Goal: Information Seeking & Learning: Learn about a topic

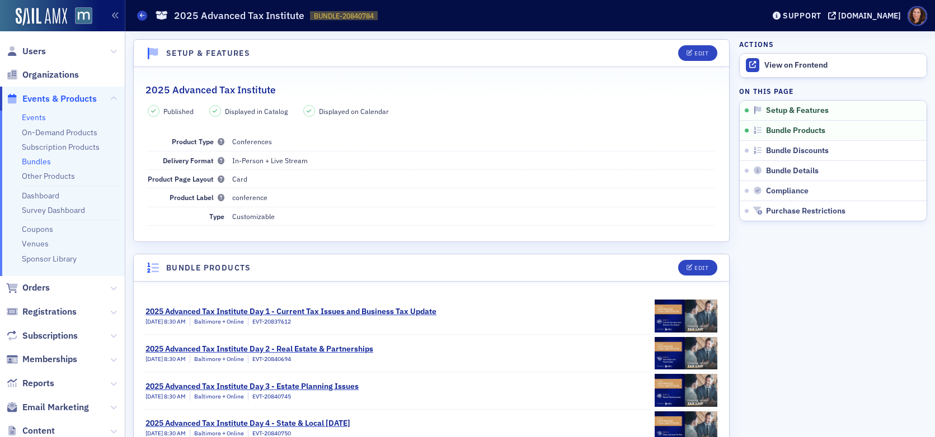
click at [37, 120] on link "Events" at bounding box center [34, 117] width 24 height 10
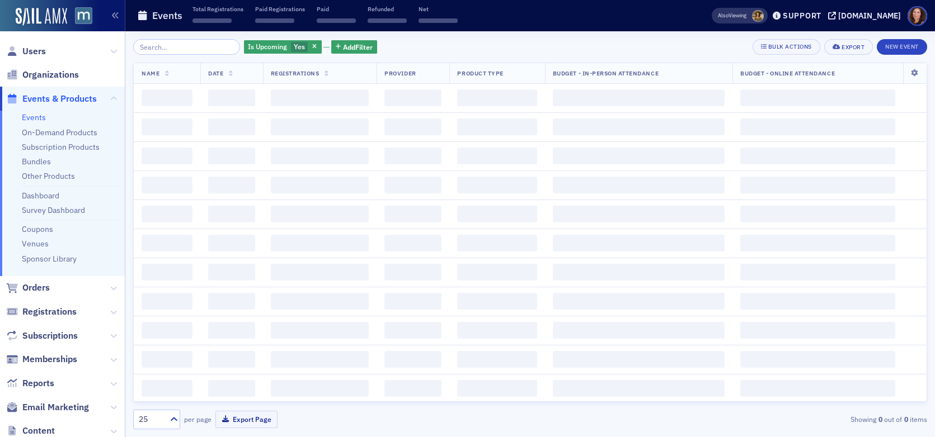
click at [177, 49] on input "search" at bounding box center [186, 47] width 107 height 16
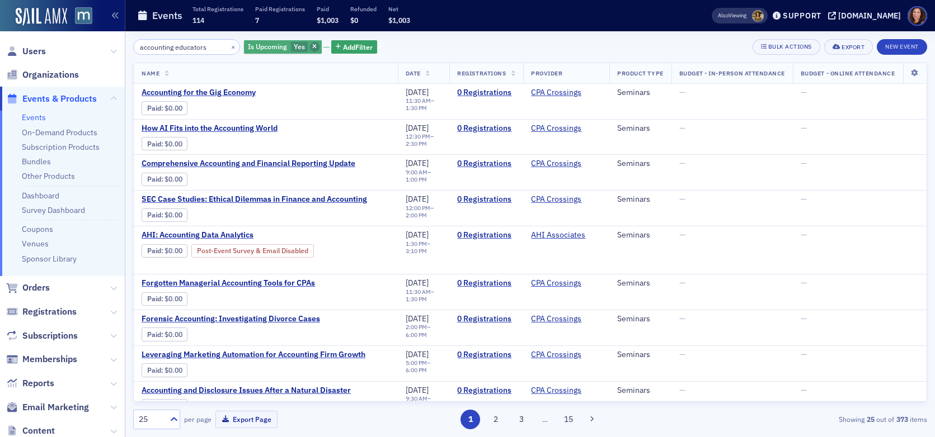
type input "accounting educators"
click at [312, 46] on icon "button" at bounding box center [314, 47] width 4 height 6
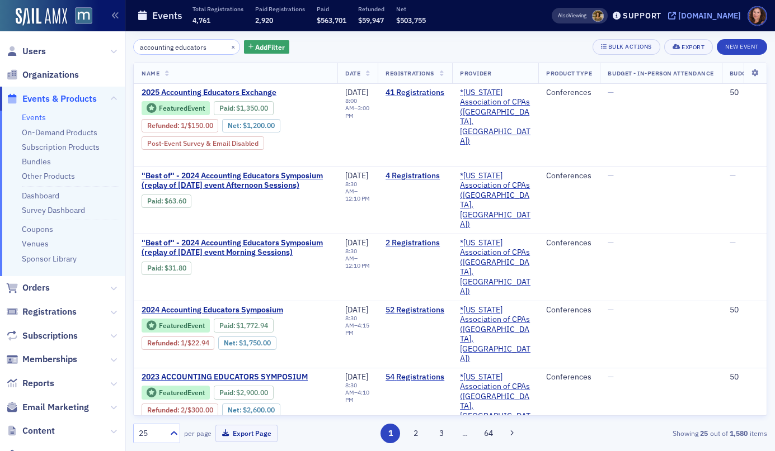
click at [720, 17] on div "[DOMAIN_NAME]" at bounding box center [709, 16] width 63 height 10
click at [40, 50] on span "Users" at bounding box center [33, 51] width 23 height 12
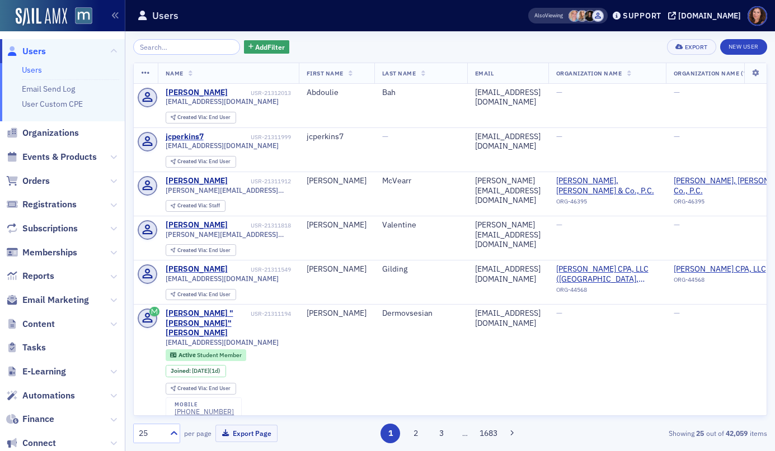
click at [169, 45] on input "search" at bounding box center [186, 47] width 107 height 16
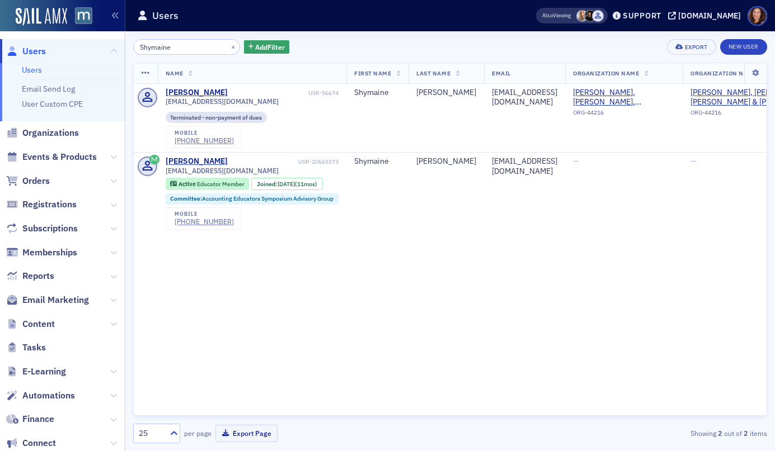
click at [161, 46] on input "Shymaine" at bounding box center [186, 47] width 107 height 16
click at [161, 45] on input "Shymaine" at bounding box center [186, 47] width 107 height 16
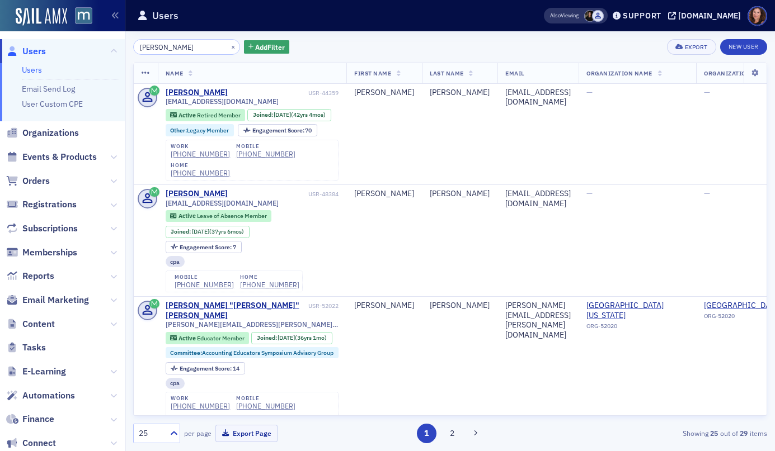
type input "[PERSON_NAME]"
click at [79, 157] on span "Events & Products" at bounding box center [59, 157] width 74 height 12
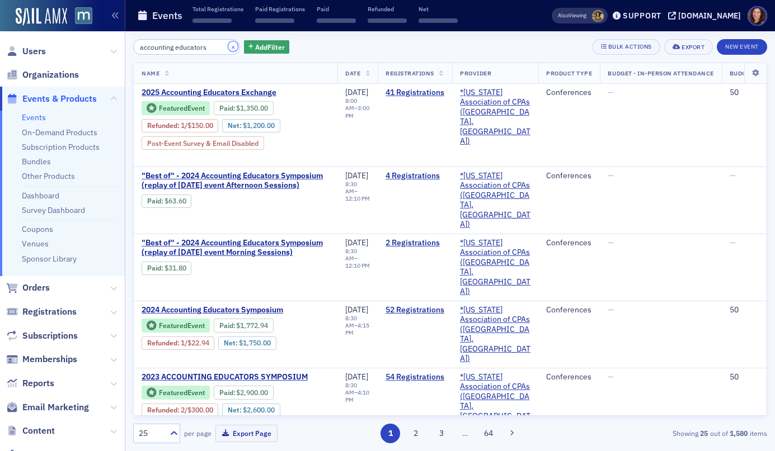
click at [228, 46] on button "×" at bounding box center [233, 46] width 10 height 10
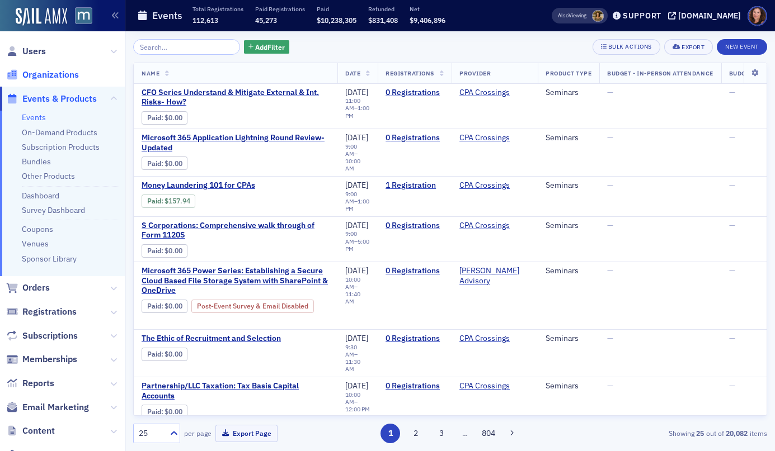
click at [51, 75] on span "Organizations" at bounding box center [50, 75] width 56 height 12
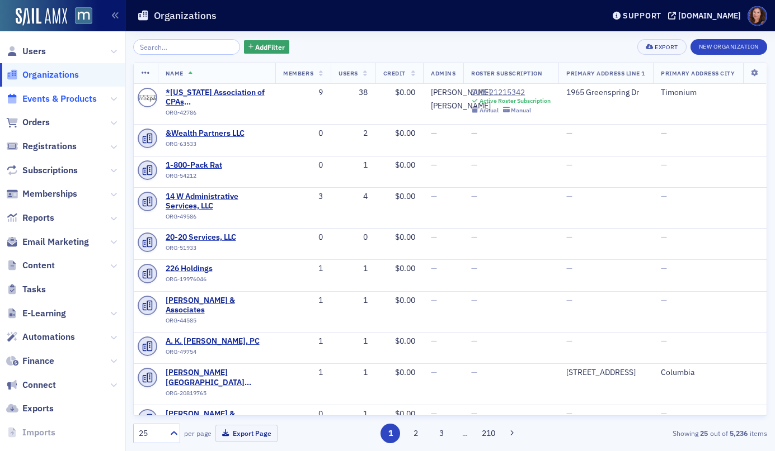
click at [55, 97] on span "Events & Products" at bounding box center [59, 99] width 74 height 12
